Goal: Task Accomplishment & Management: Manage account settings

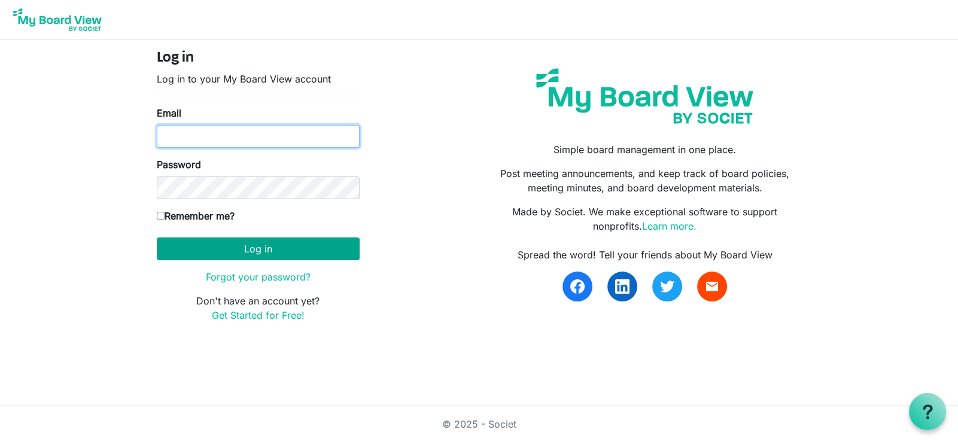
type input "[EMAIL_ADDRESS][PERSON_NAME][DOMAIN_NAME]"
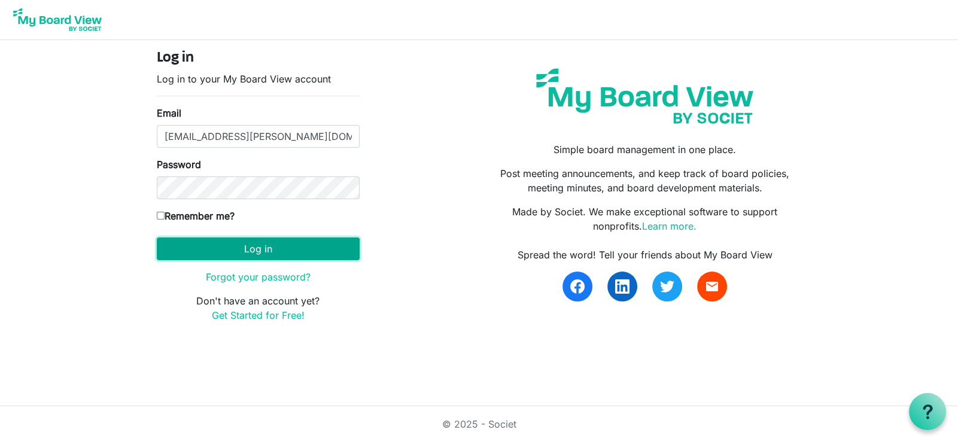
click at [252, 245] on button "Log in" at bounding box center [258, 249] width 203 height 23
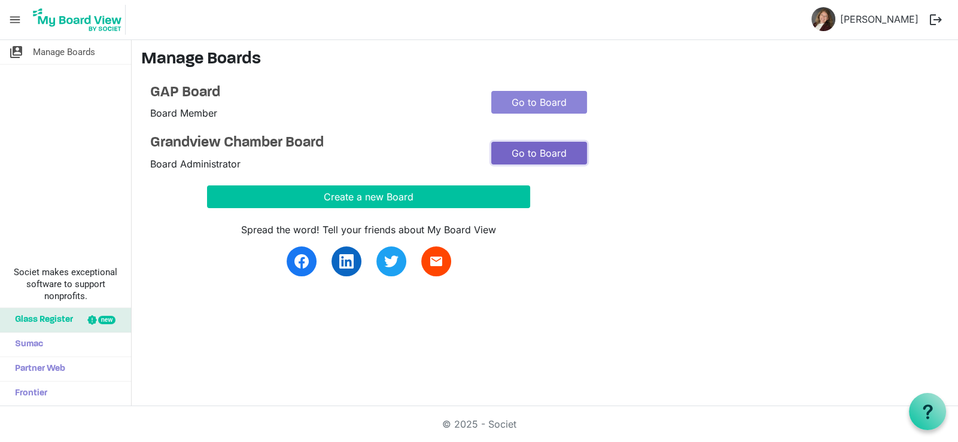
click at [520, 153] on link "Go to Board" at bounding box center [539, 153] width 96 height 23
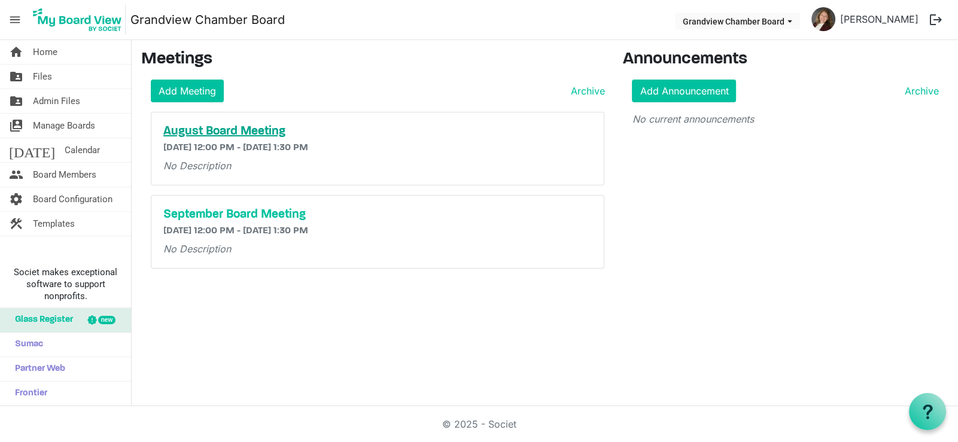
click at [221, 134] on h5 "August Board Meeting" at bounding box center [377, 131] width 428 height 14
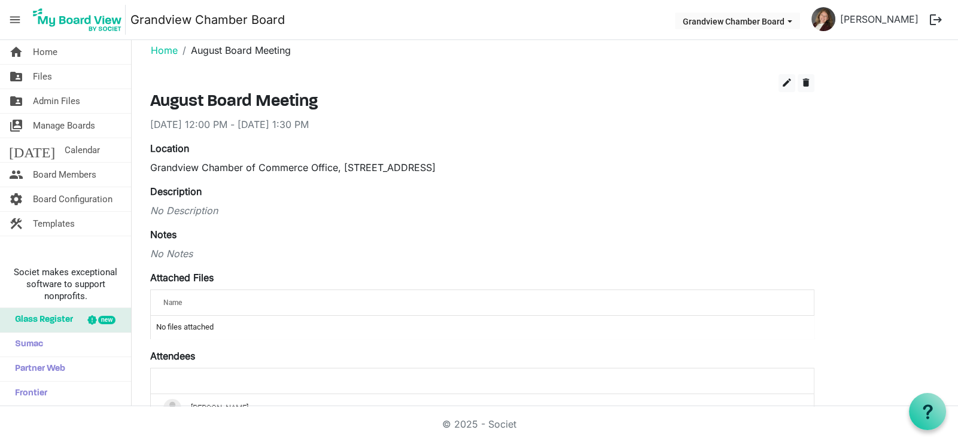
scroll to position [8, 0]
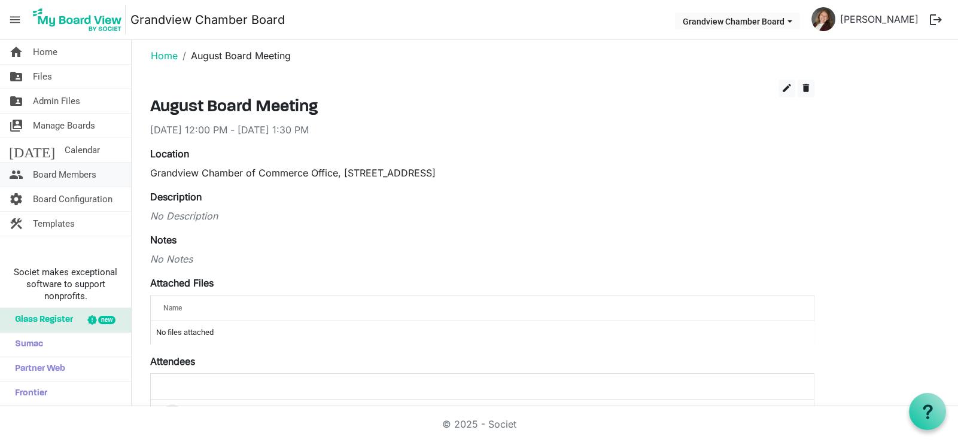
click at [54, 174] on span "Board Members" at bounding box center [64, 175] width 63 height 24
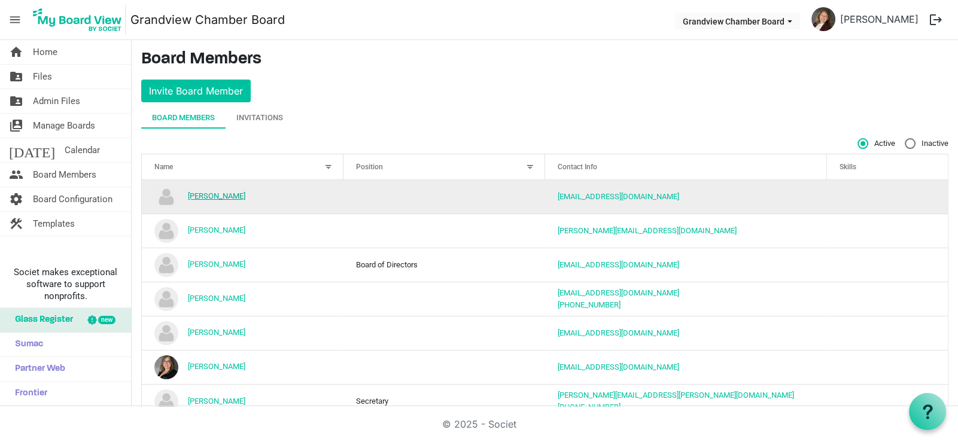
click at [218, 195] on link "[PERSON_NAME]" at bounding box center [216, 195] width 57 height 9
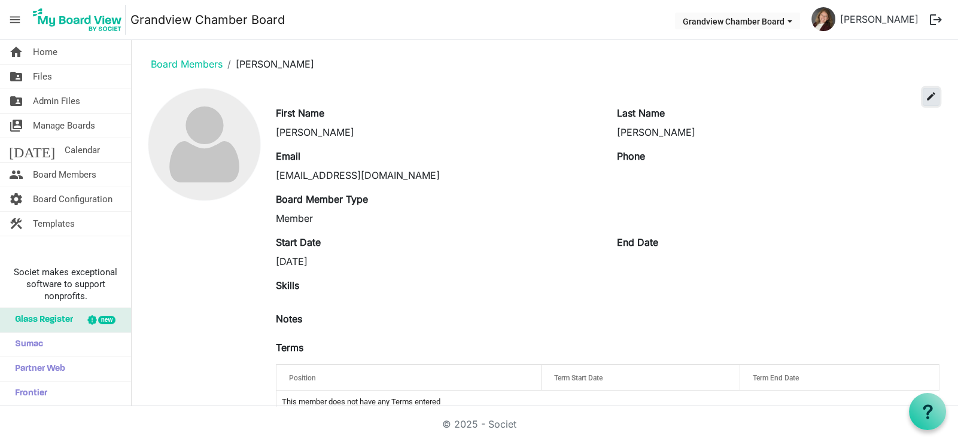
click at [926, 95] on span "edit" at bounding box center [931, 96] width 11 height 11
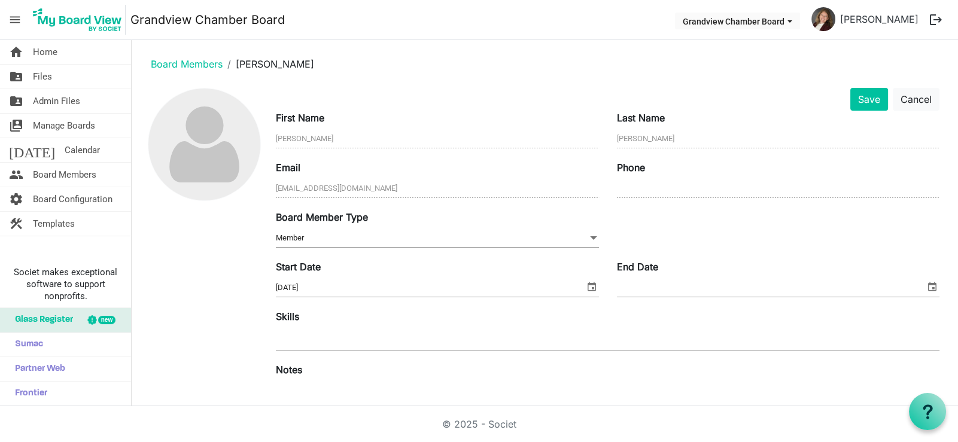
click at [588, 238] on span at bounding box center [593, 238] width 11 height 13
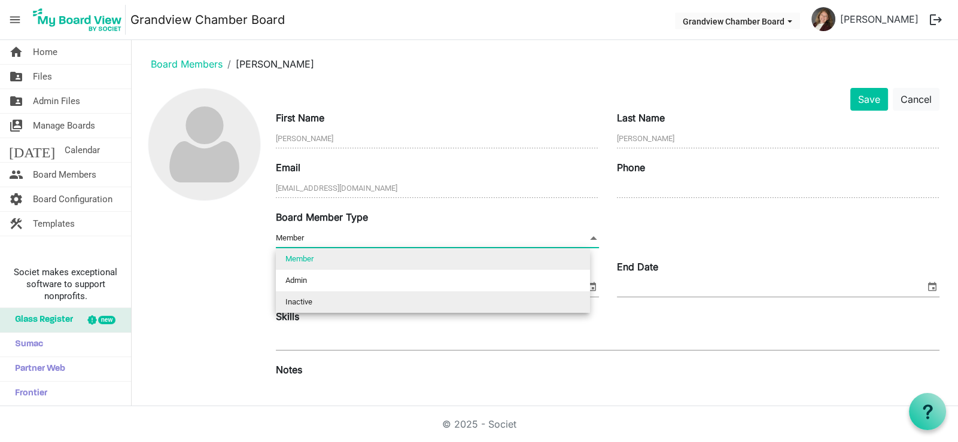
click at [553, 307] on li "Inactive" at bounding box center [433, 302] width 314 height 22
type input "Inactive"
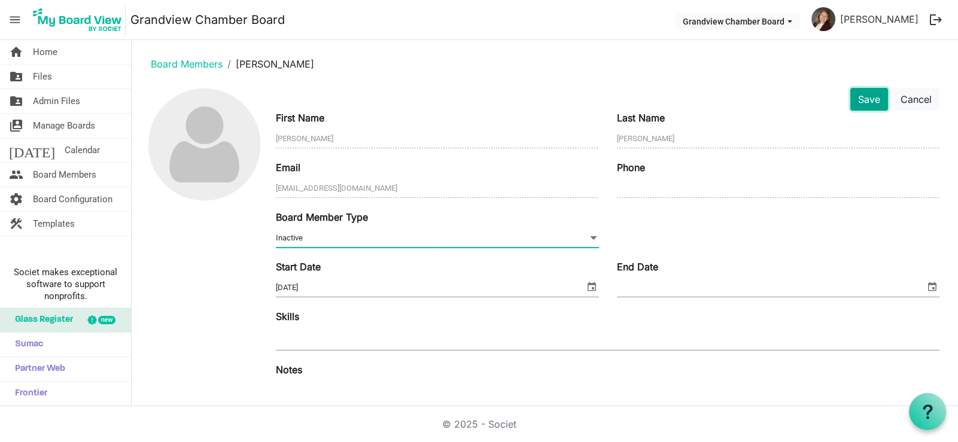
click at [854, 101] on button "Save" at bounding box center [869, 99] width 38 height 23
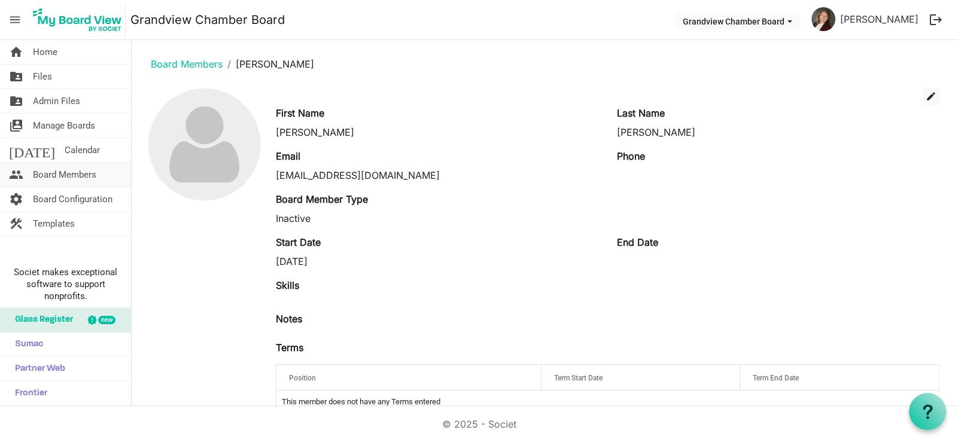
click at [53, 172] on span "Board Members" at bounding box center [64, 175] width 63 height 24
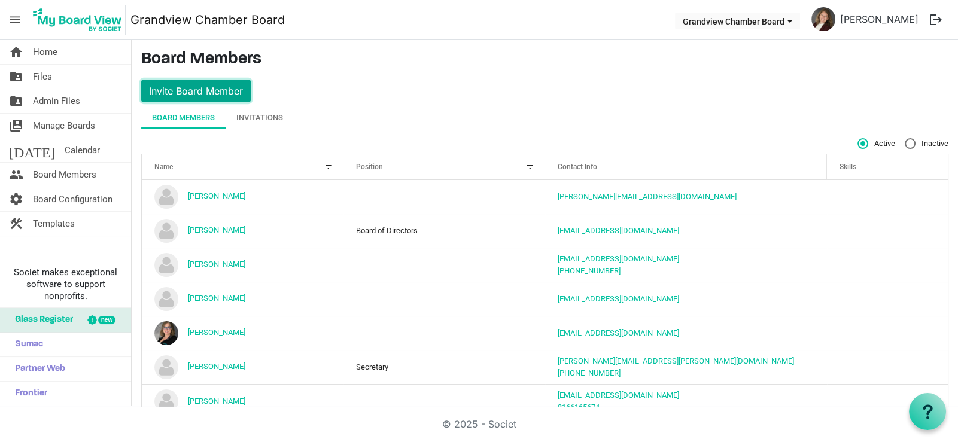
click at [211, 90] on button "Invite Board Member" at bounding box center [195, 91] width 109 height 23
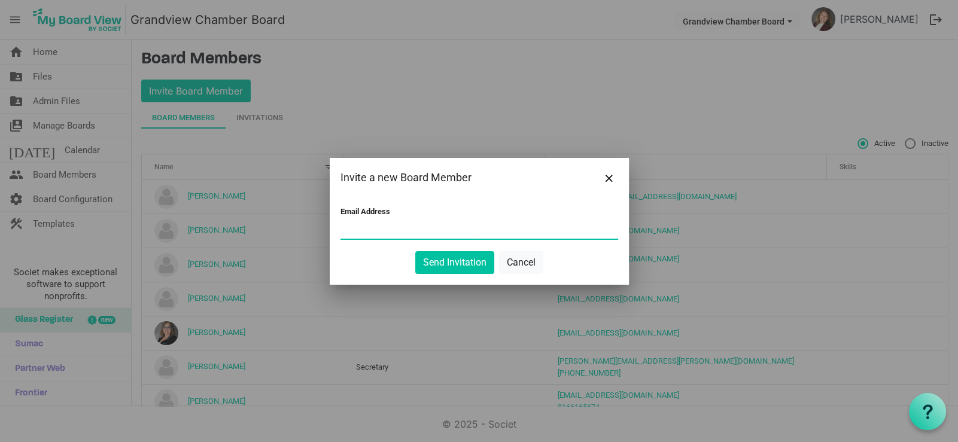
click at [432, 232] on input "Email Address" at bounding box center [479, 230] width 278 height 18
click at [370, 228] on input "Email Address" at bounding box center [479, 230] width 278 height 18
paste input "[EMAIL_ADDRESS][DOMAIN_NAME]"
type input "[EMAIL_ADDRESS][DOMAIN_NAME]"
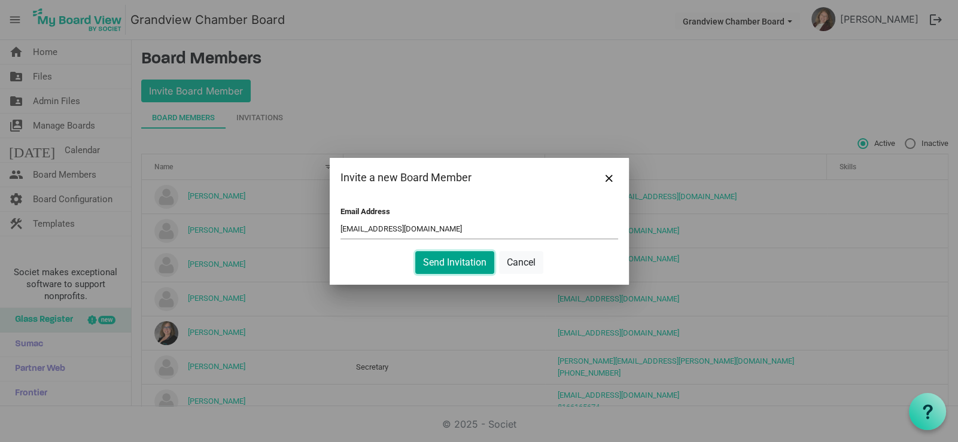
click at [461, 264] on button "Send Invitation" at bounding box center [454, 262] width 79 height 23
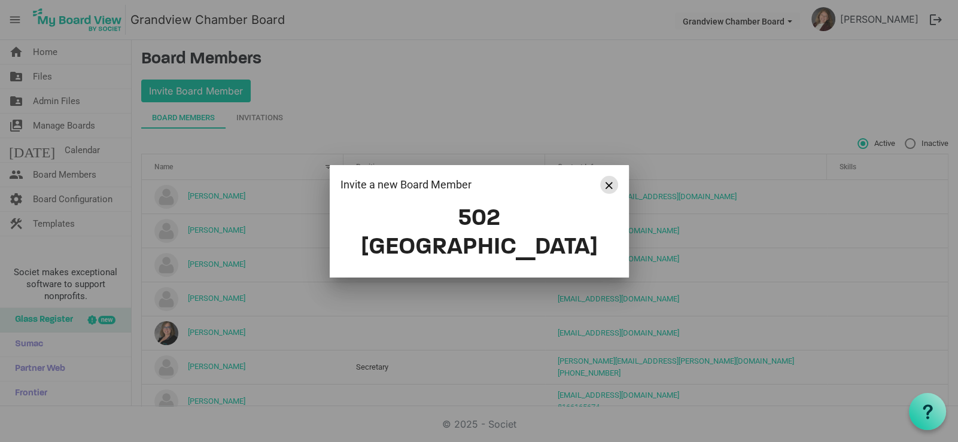
drag, startPoint x: 609, startPoint y: 199, endPoint x: 528, endPoint y: 53, distance: 167.6
click at [609, 189] on span "Close" at bounding box center [608, 185] width 7 height 7
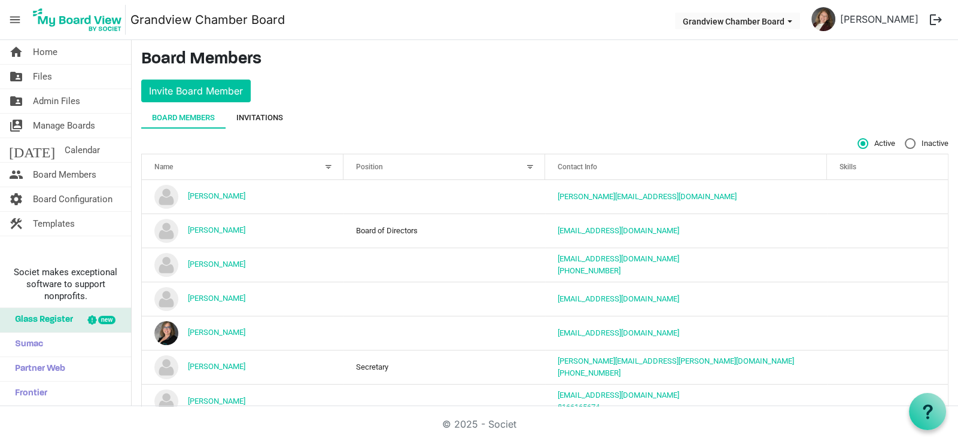
click at [267, 116] on div "Invitations" at bounding box center [259, 118] width 47 height 12
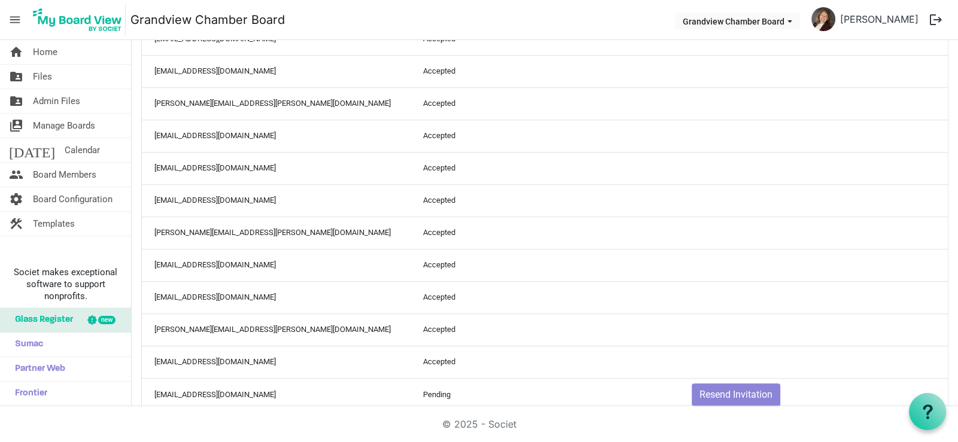
scroll to position [975, 0]
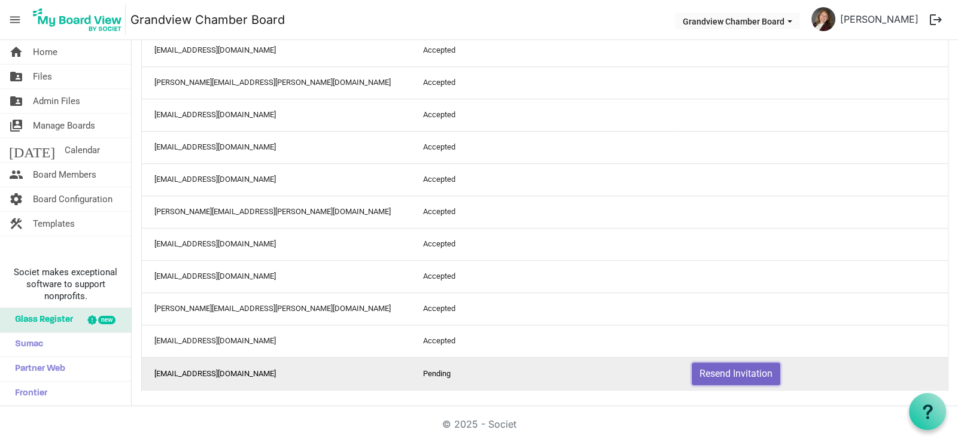
click at [727, 373] on button "Resend Invitation" at bounding box center [736, 374] width 89 height 23
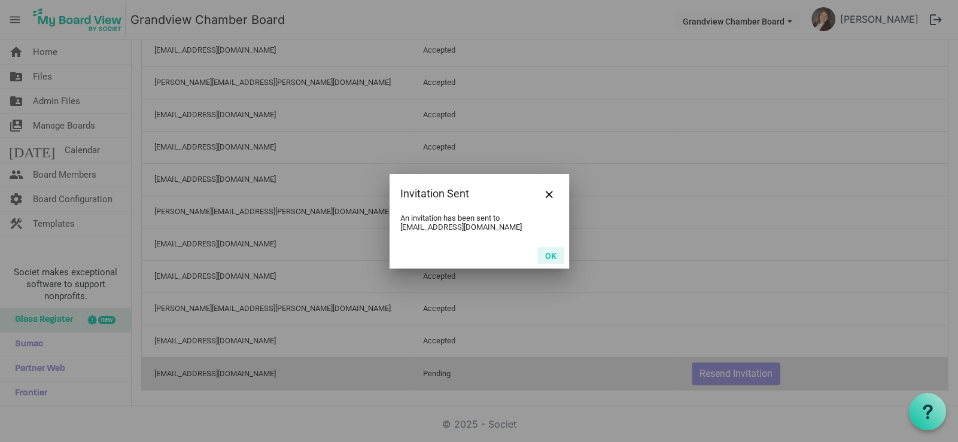
click at [549, 254] on button "OK" at bounding box center [550, 255] width 27 height 17
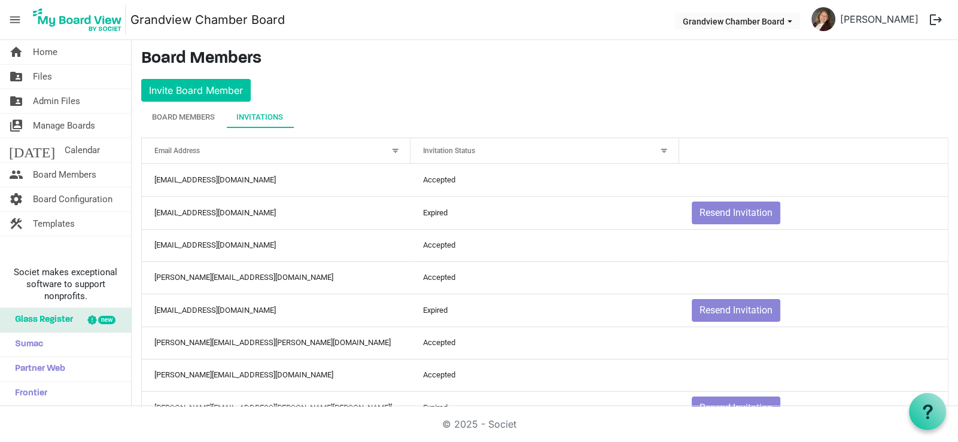
scroll to position [0, 0]
